Goal: Information Seeking & Learning: Find specific fact

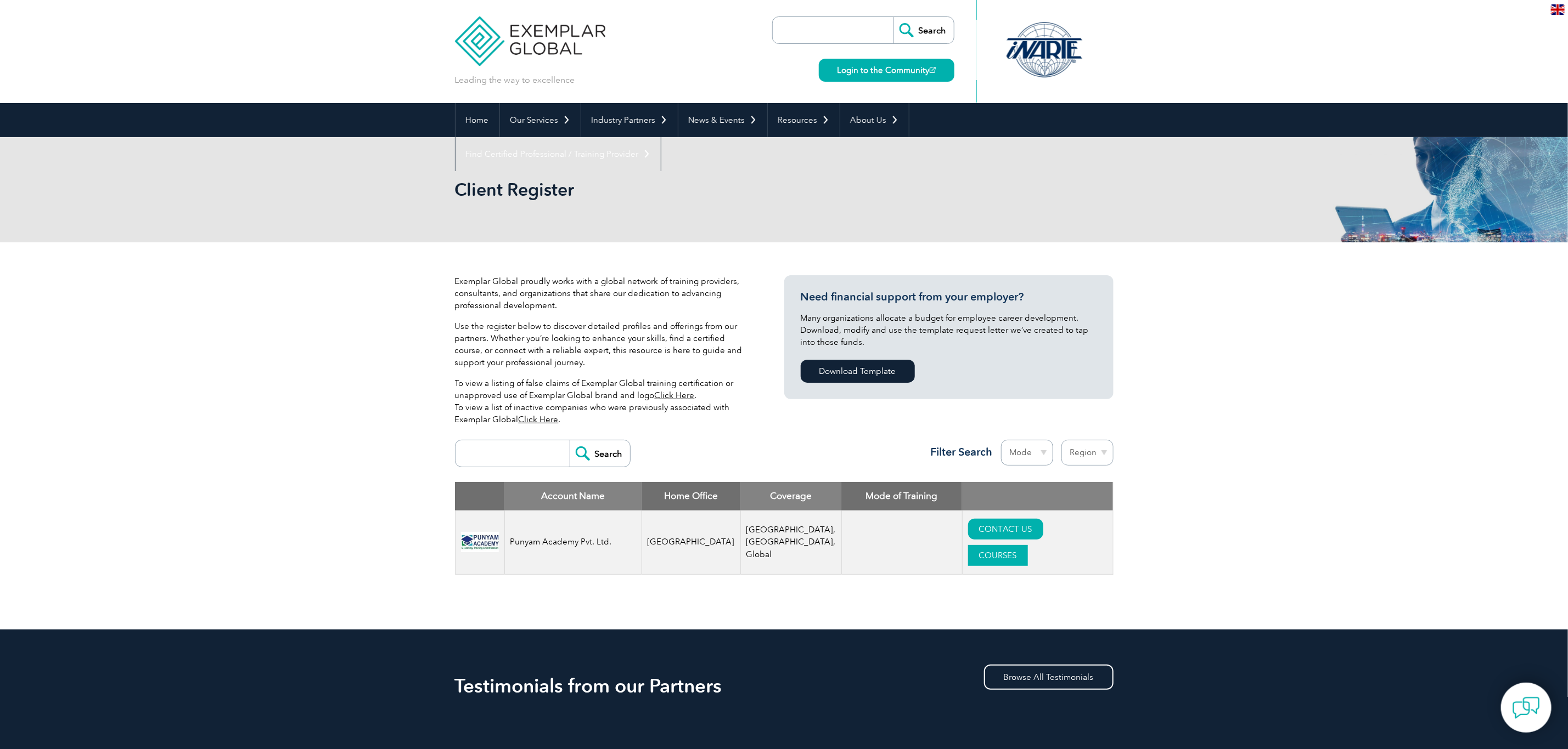
click at [1028, 545] on link "COURSES" at bounding box center [997, 555] width 60 height 21
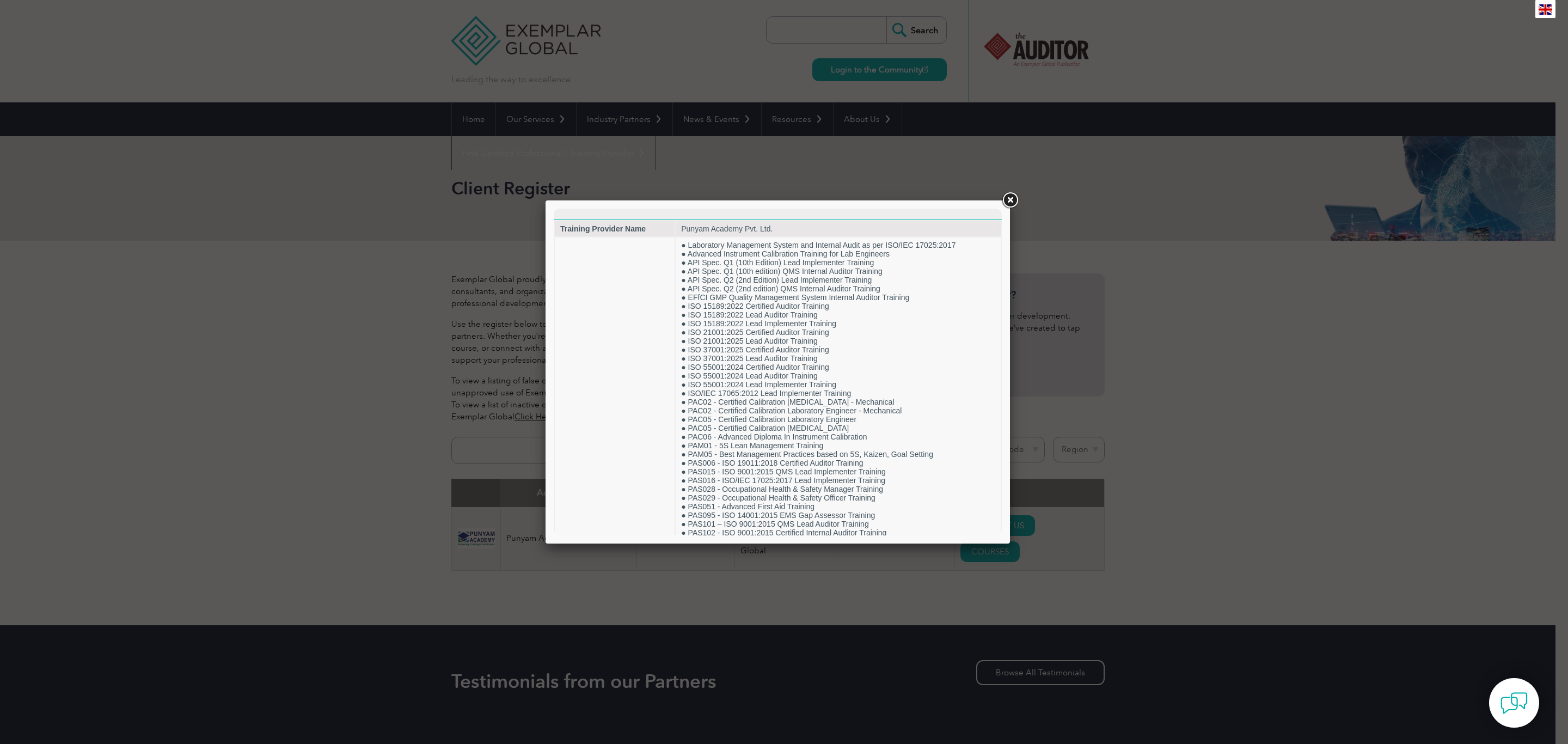
click at [1010, 200] on link at bounding box center [1010, 200] width 20 height 20
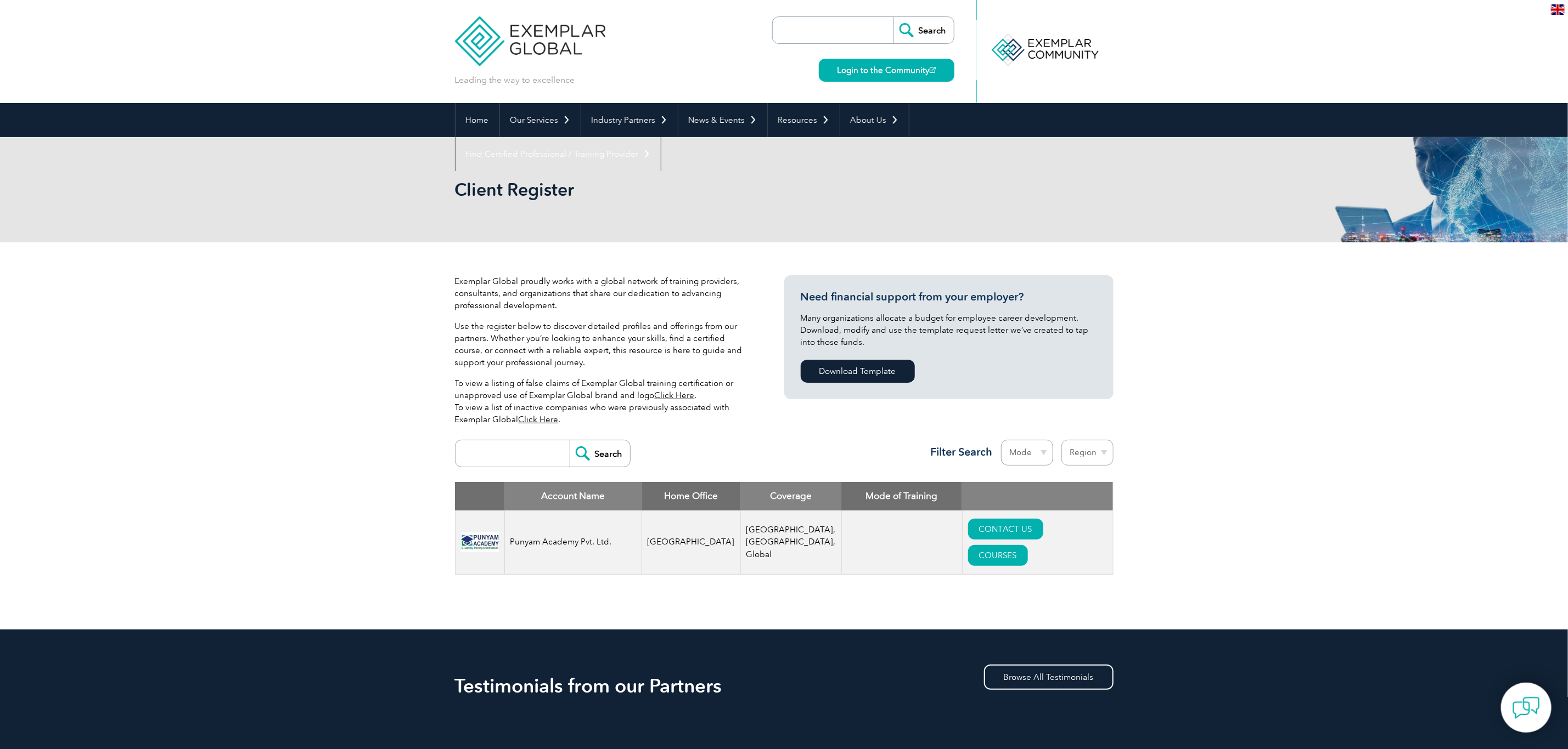
click at [524, 449] on input "search" at bounding box center [515, 453] width 109 height 27
type input "india"
click at [570, 440] on input "Search" at bounding box center [600, 453] width 60 height 27
click at [1028, 545] on link "COURSES" at bounding box center [997, 555] width 60 height 21
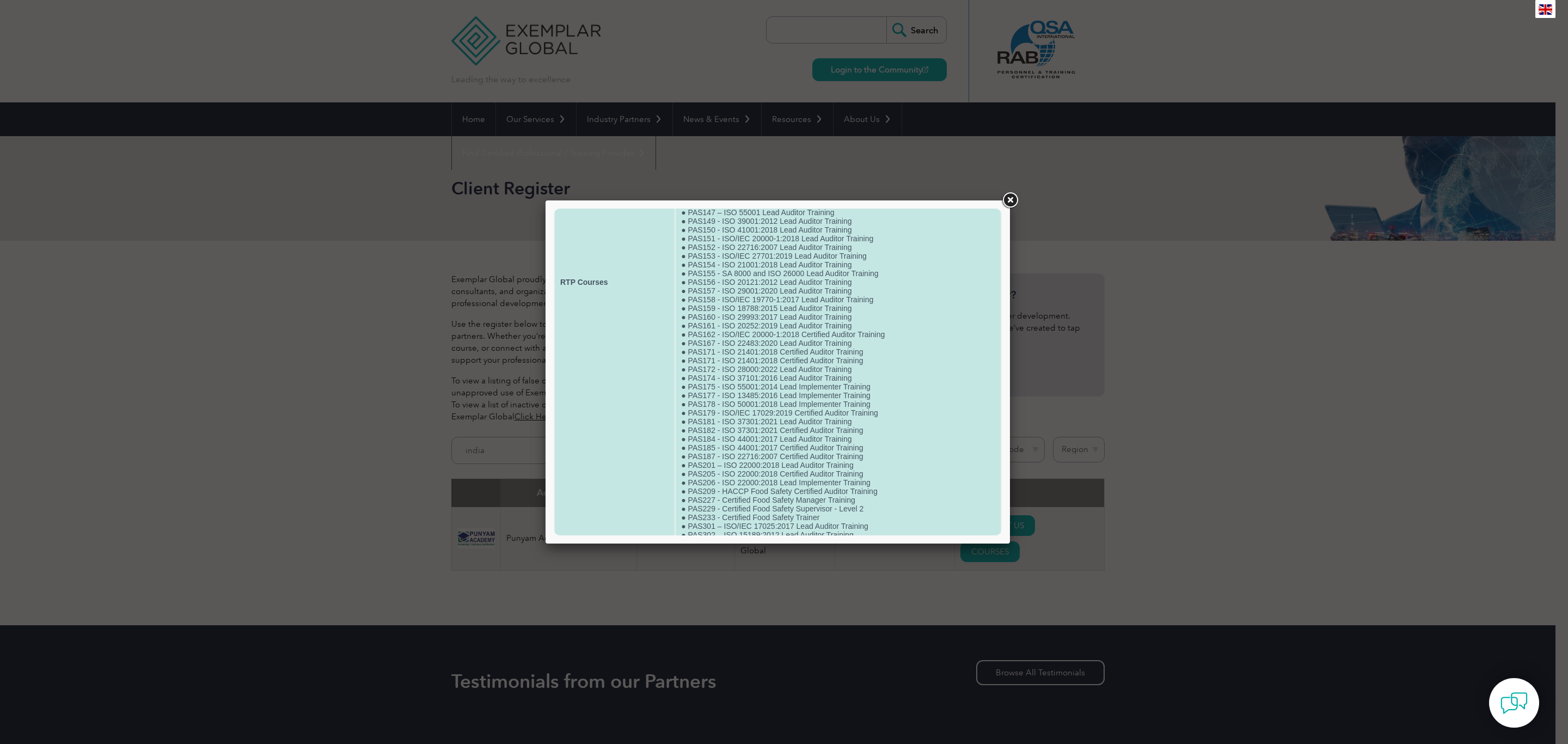
scroll to position [369, 0]
